Goal: Information Seeking & Learning: Learn about a topic

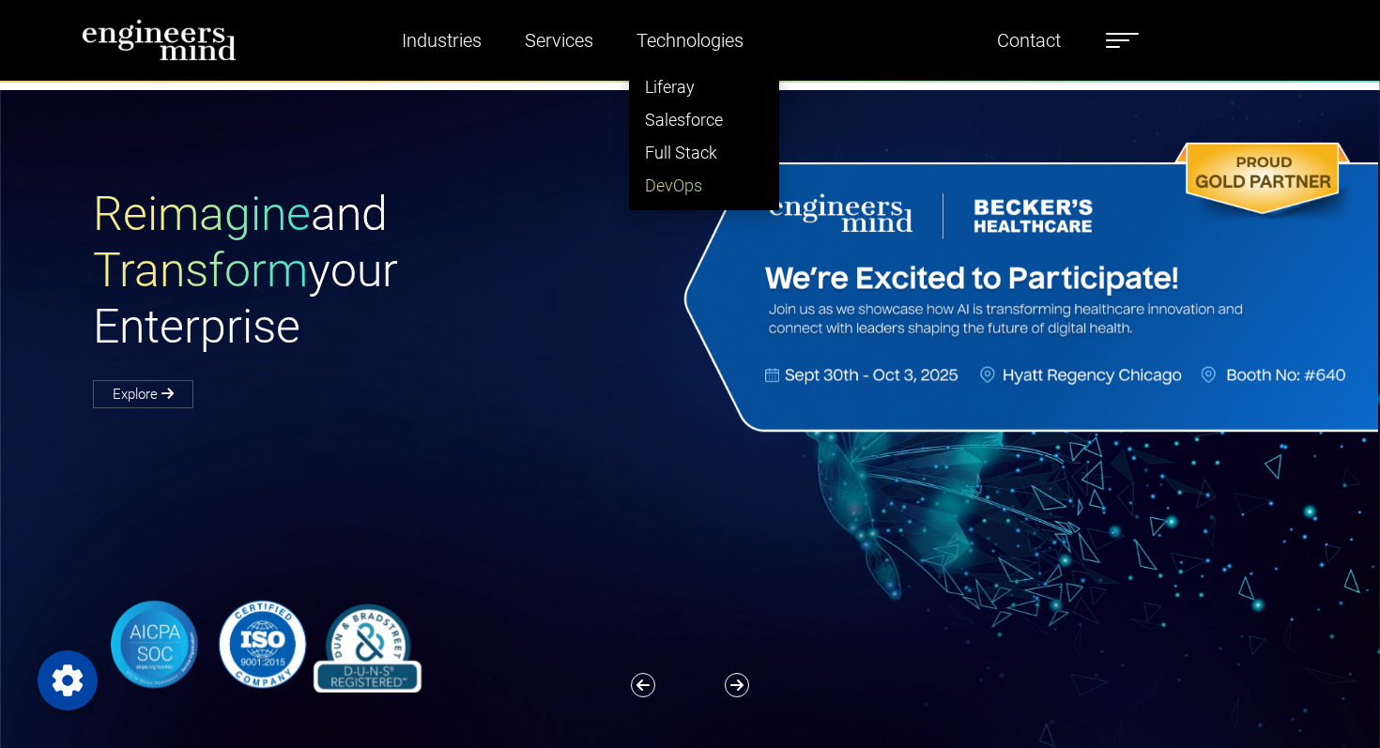
click at [684, 188] on link "DevOps" at bounding box center [704, 185] width 148 height 33
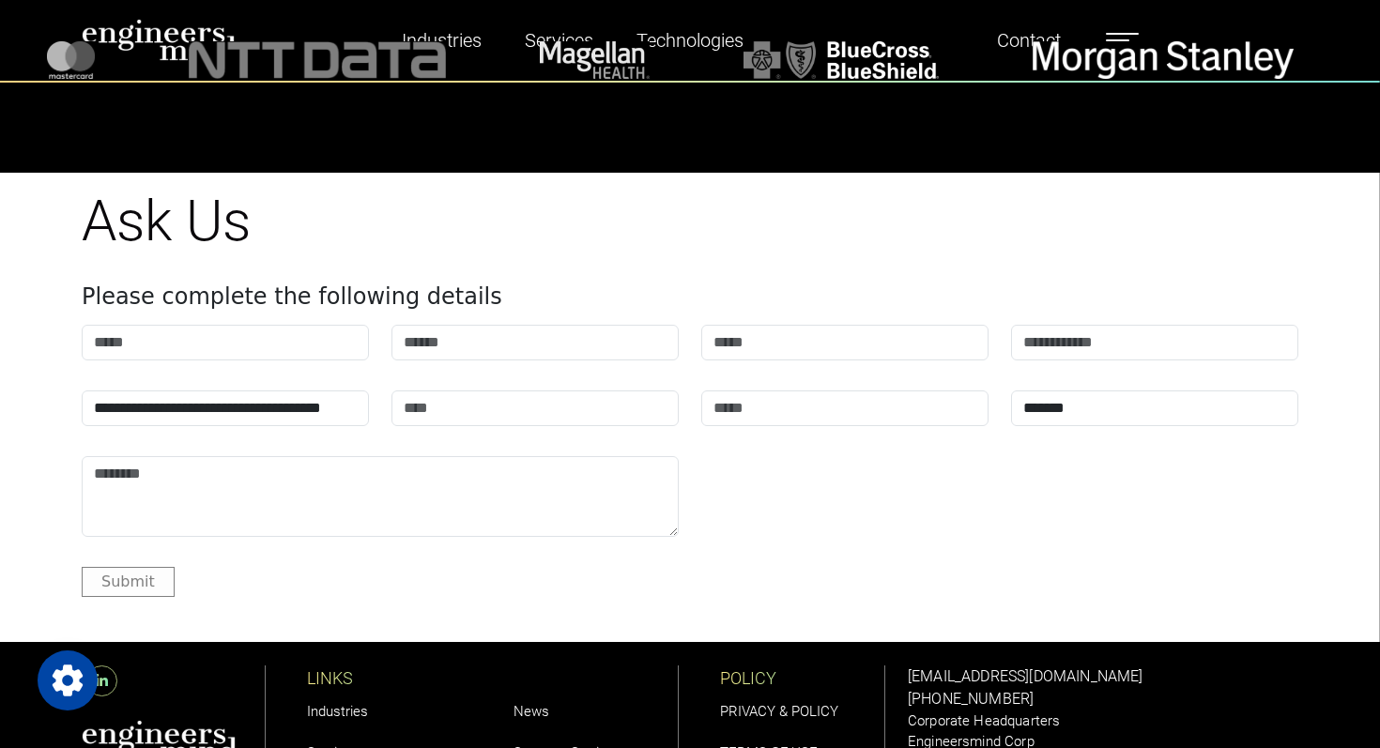
scroll to position [8300, 0]
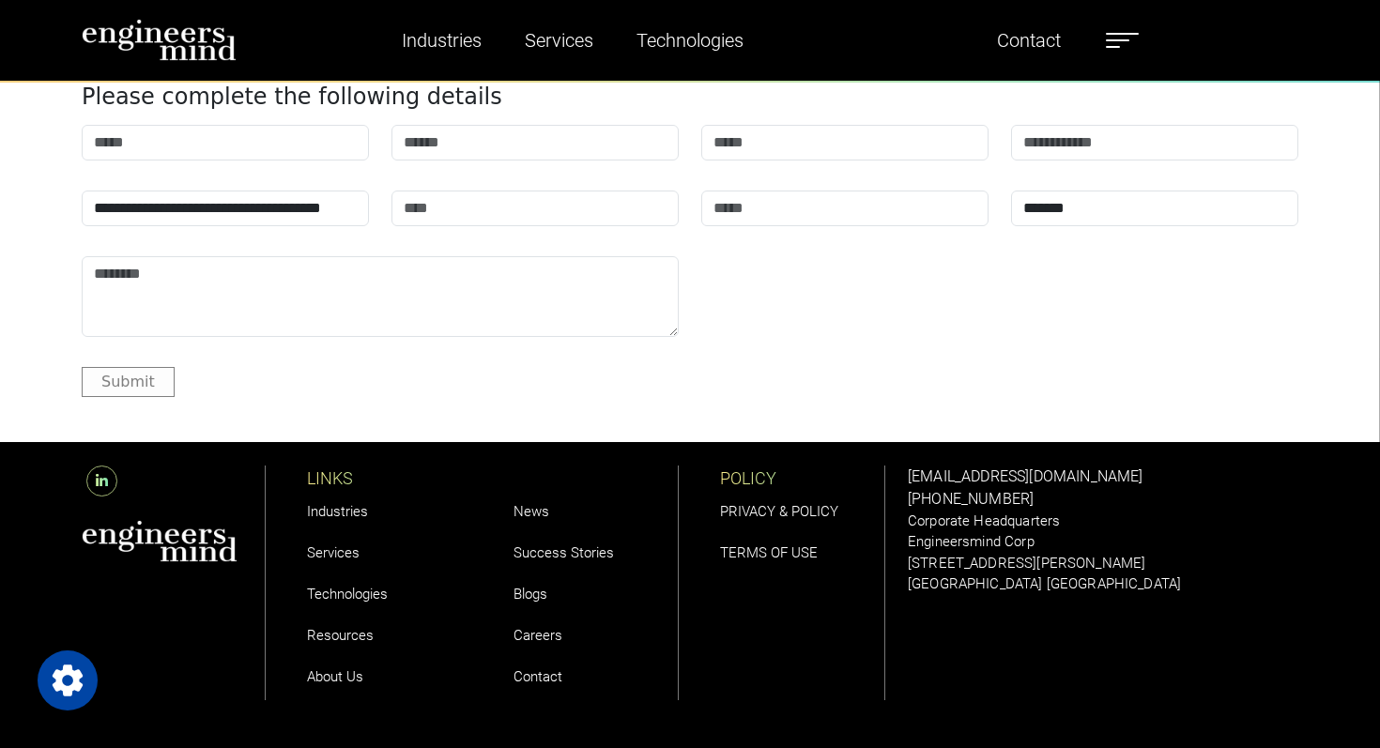
click at [106, 466] on icon at bounding box center [101, 481] width 31 height 31
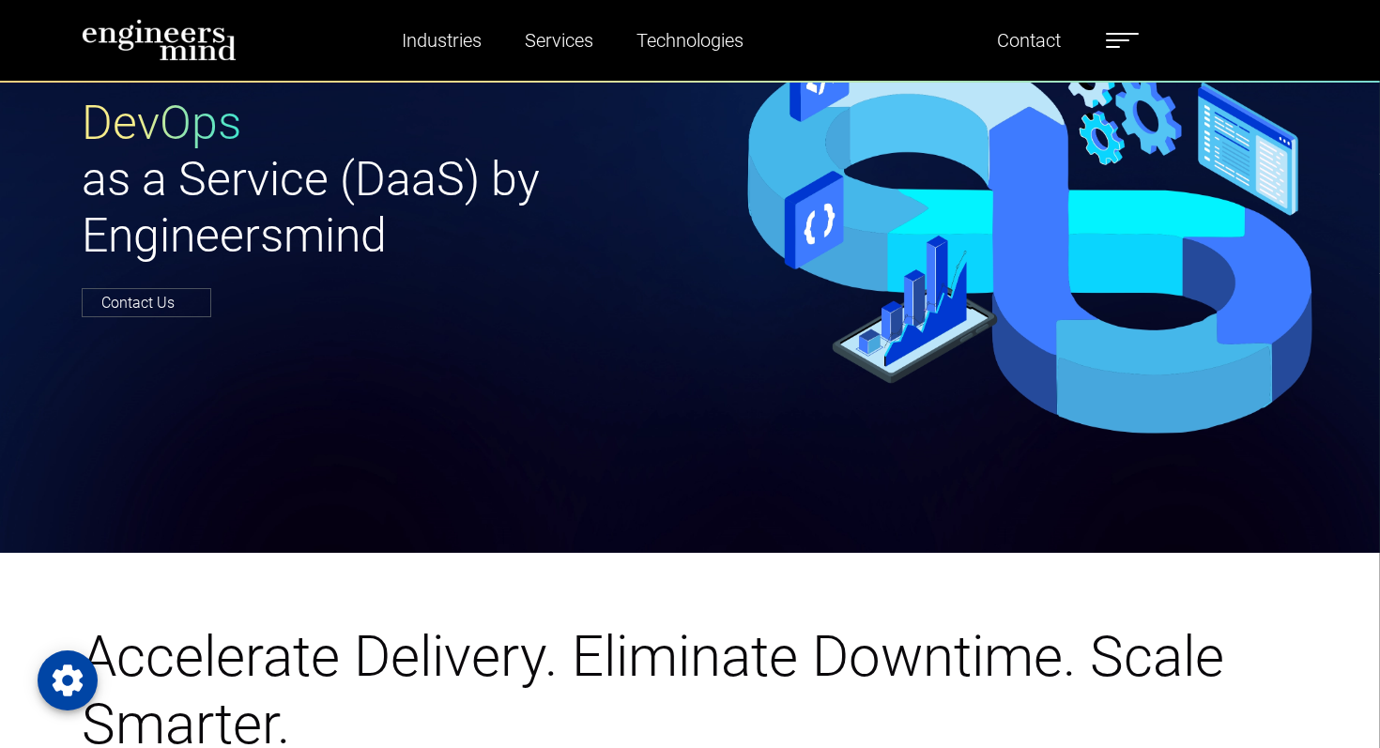
scroll to position [0, 0]
